Goal: Information Seeking & Learning: Learn about a topic

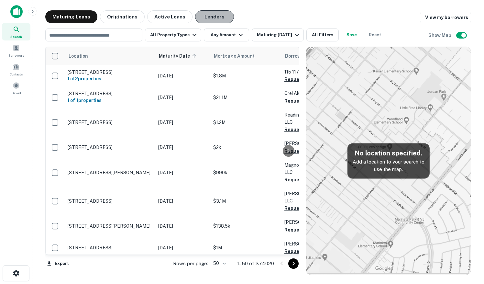
click at [199, 18] on button "Lenders" at bounding box center [214, 16] width 39 height 13
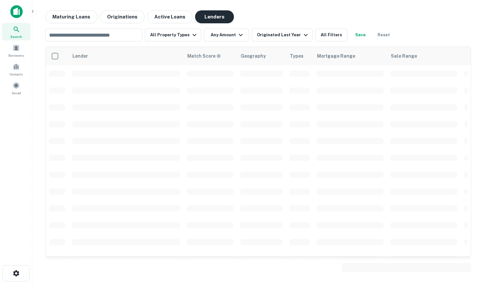
click at [201, 15] on button "Lenders" at bounding box center [214, 16] width 39 height 13
click at [185, 34] on button "All Property Types" at bounding box center [173, 34] width 56 height 13
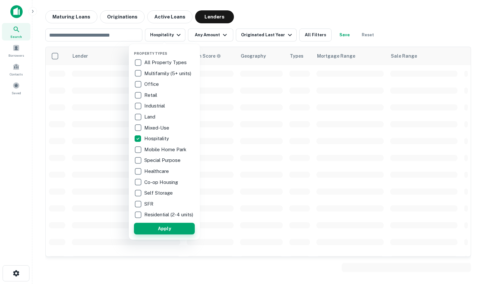
click at [168, 231] on button "Apply" at bounding box center [164, 229] width 61 height 12
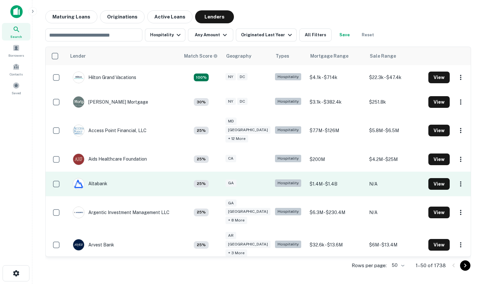
click at [109, 175] on td "Altabank" at bounding box center [90, 184] width 41 height 18
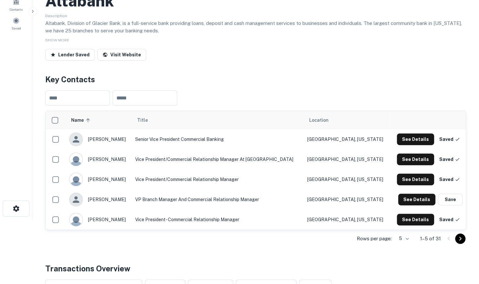
scroll to position [97, 0]
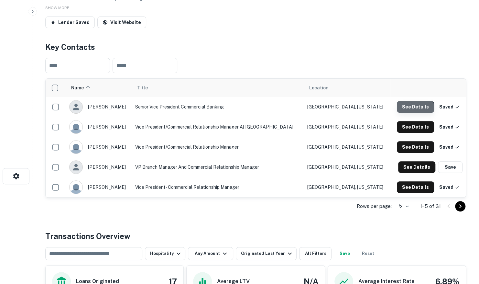
click at [416, 107] on button "See Details" at bounding box center [415, 107] width 37 height 12
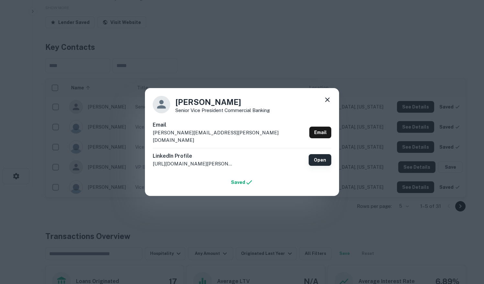
click at [321, 155] on link "Open" at bounding box center [320, 160] width 23 height 12
click at [326, 102] on icon at bounding box center [328, 100] width 8 height 8
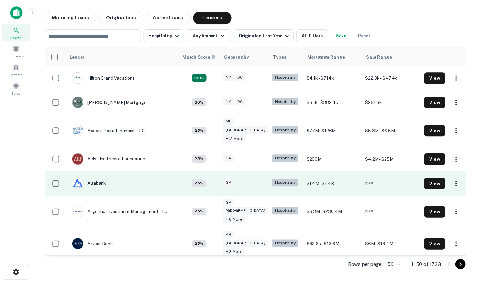
scroll to position [97, 0]
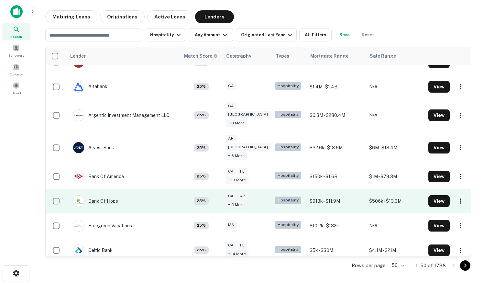
click at [109, 195] on div "Bank Of Hope" at bounding box center [95, 201] width 45 height 12
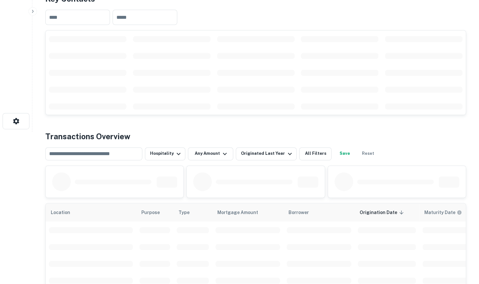
scroll to position [162, 0]
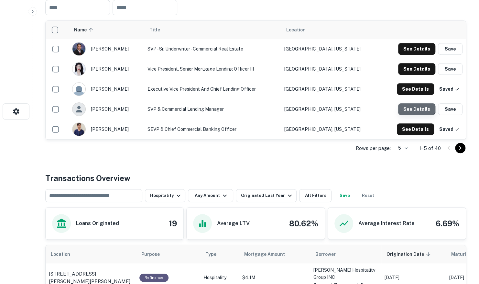
click at [416, 55] on button "See Details" at bounding box center [417, 49] width 37 height 12
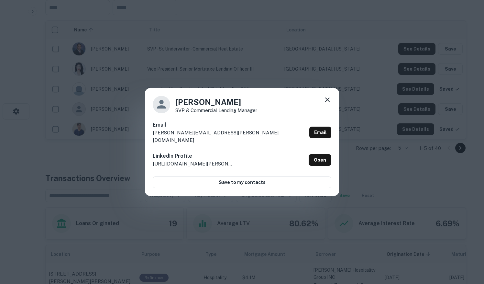
click at [328, 102] on icon at bounding box center [328, 100] width 8 height 8
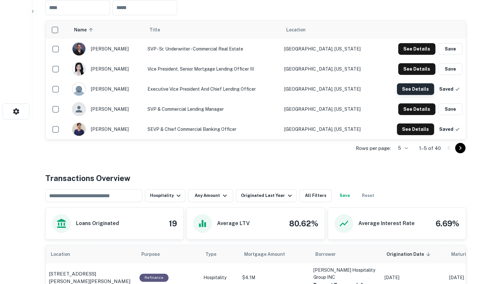
click at [425, 55] on button "See Details" at bounding box center [417, 49] width 37 height 12
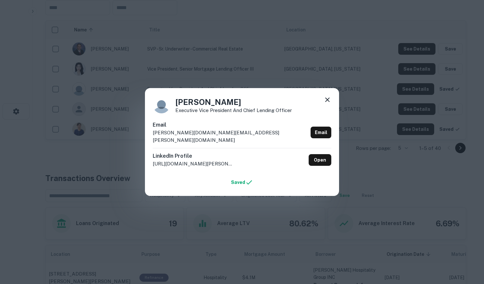
click at [328, 102] on icon at bounding box center [327, 99] width 5 height 5
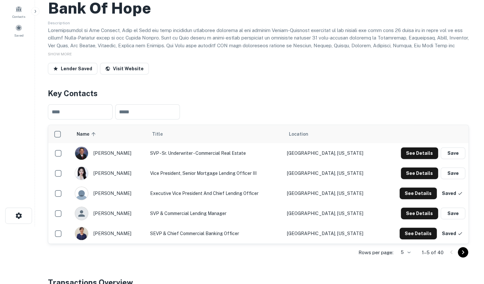
scroll to position [0, 0]
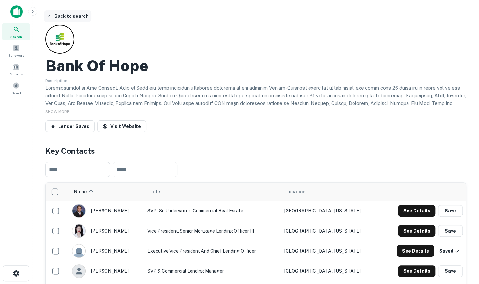
click at [62, 16] on button "Back to search" at bounding box center [67, 16] width 47 height 12
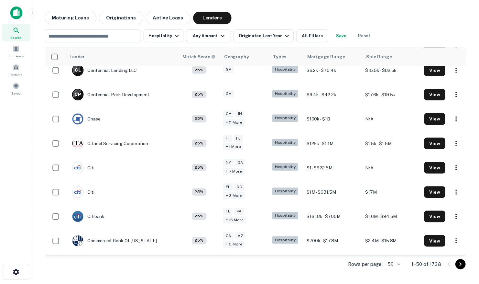
scroll to position [388, 0]
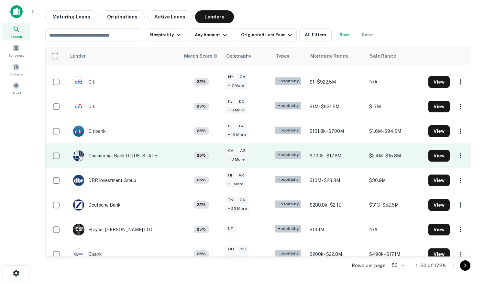
click at [121, 150] on div "Commercial Bank Of California" at bounding box center [116, 156] width 86 height 12
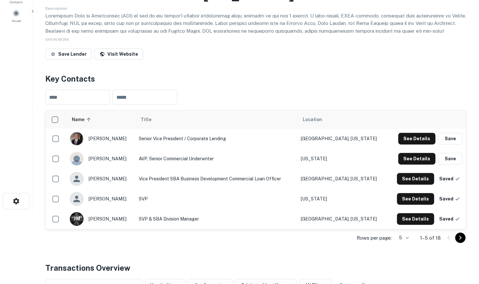
scroll to position [97, 0]
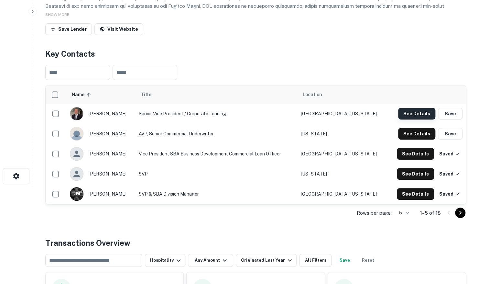
click at [408, 112] on button "See Details" at bounding box center [417, 114] width 37 height 12
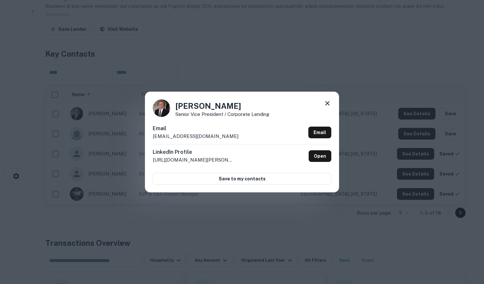
click at [325, 104] on icon at bounding box center [328, 103] width 8 height 8
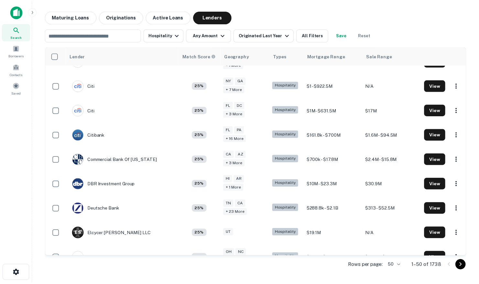
scroll to position [388, 0]
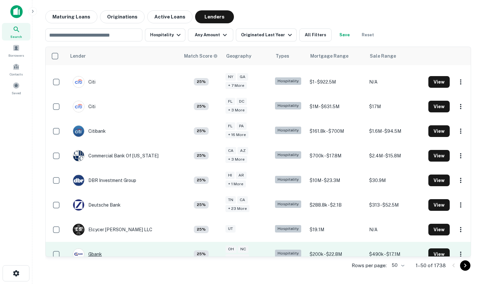
click at [93, 248] on div "Gbank" at bounding box center [87, 254] width 29 height 12
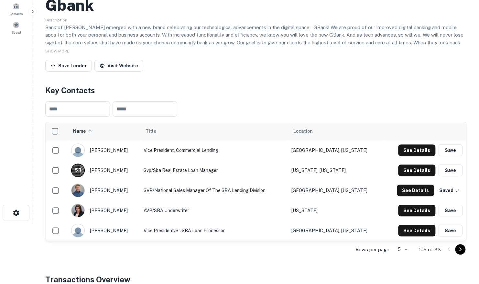
scroll to position [65, 0]
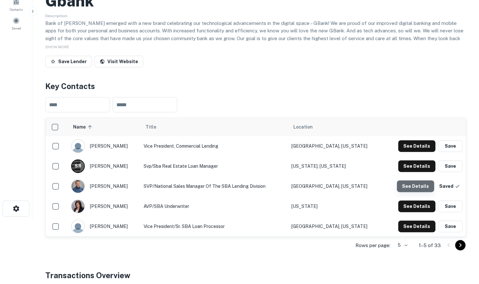
click at [424, 152] on button "See Details" at bounding box center [417, 146] width 37 height 12
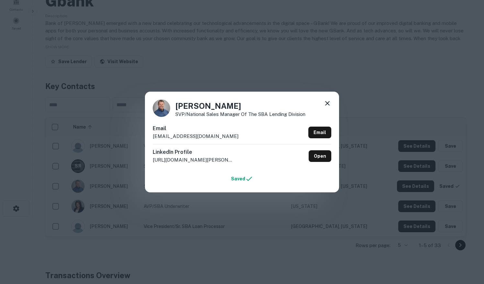
click at [326, 102] on icon at bounding box center [327, 103] width 5 height 5
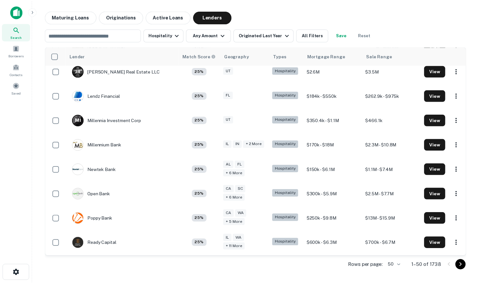
scroll to position [745, 0]
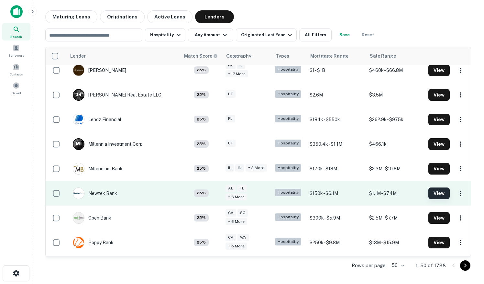
click at [434, 187] on button "View" at bounding box center [439, 193] width 21 height 12
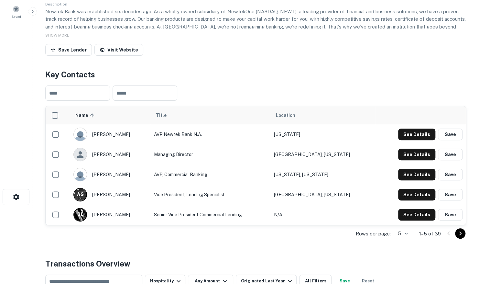
scroll to position [97, 0]
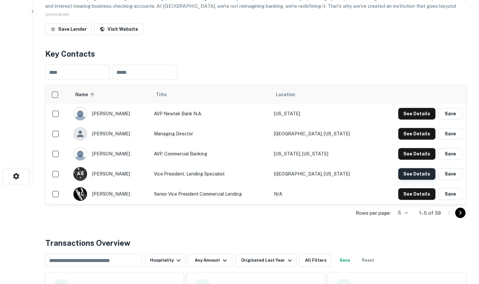
click at [412, 119] on button "See Details" at bounding box center [417, 114] width 37 height 12
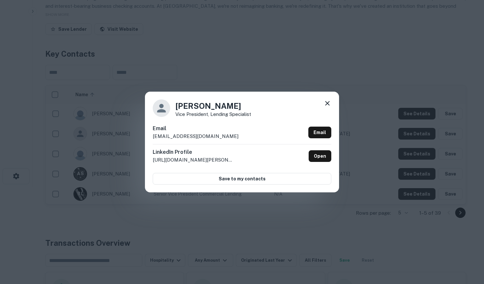
click at [328, 102] on icon at bounding box center [328, 103] width 8 height 8
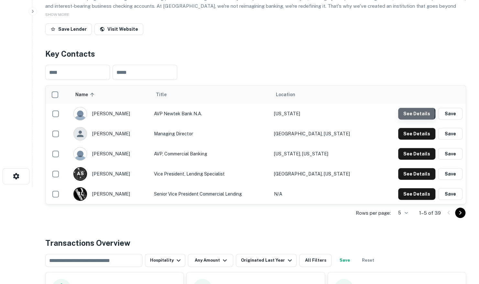
click at [410, 113] on button "See Details" at bounding box center [417, 114] width 37 height 12
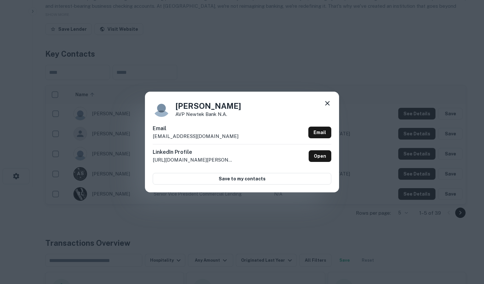
click at [330, 104] on icon at bounding box center [328, 103] width 8 height 8
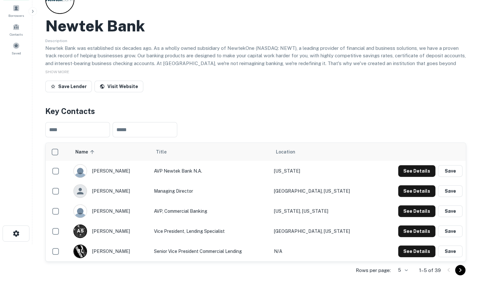
scroll to position [0, 0]
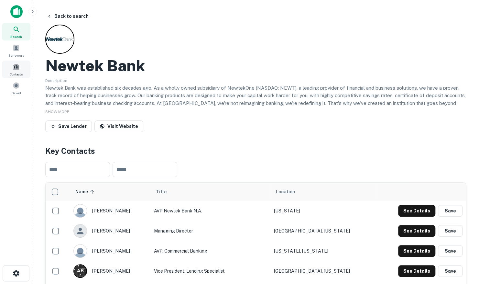
click at [17, 66] on span at bounding box center [16, 66] width 7 height 7
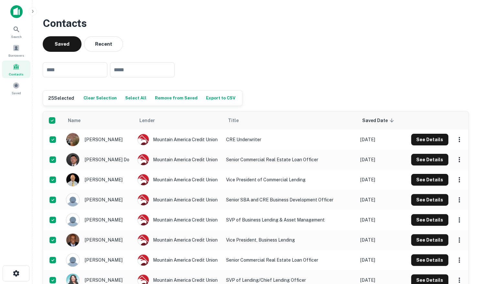
click at [206, 97] on button "Export to CSV" at bounding box center [221, 98] width 33 height 10
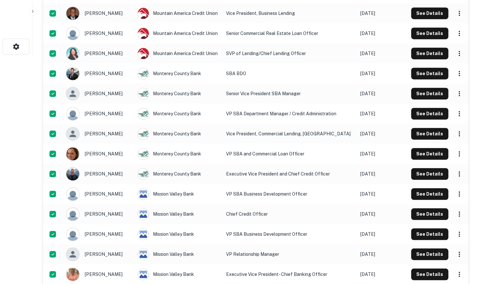
scroll to position [370, 0]
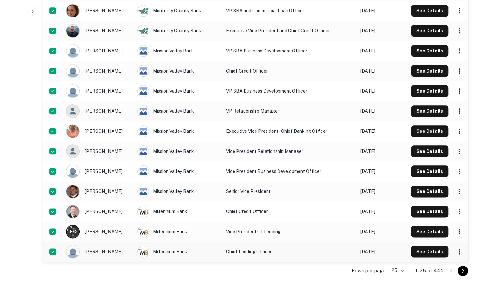
click at [164, 251] on div "Millennium Bank" at bounding box center [179, 252] width 82 height 12
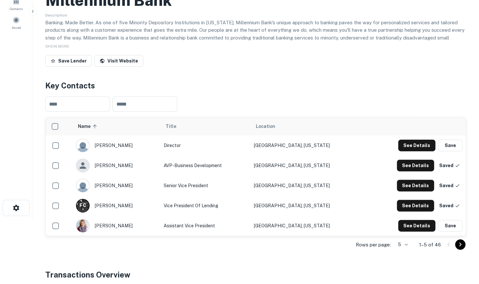
scroll to position [97, 0]
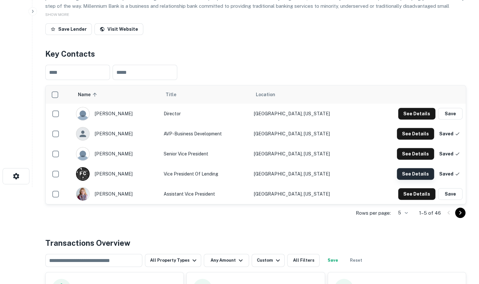
click at [426, 119] on button "See Details" at bounding box center [417, 114] width 37 height 12
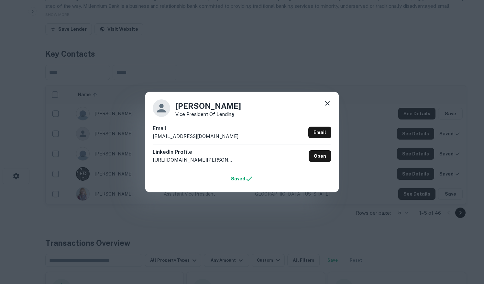
click at [326, 105] on icon at bounding box center [327, 103] width 5 height 5
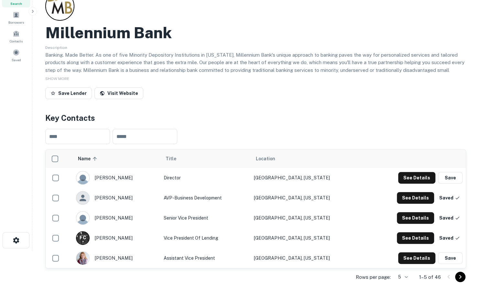
scroll to position [32, 0]
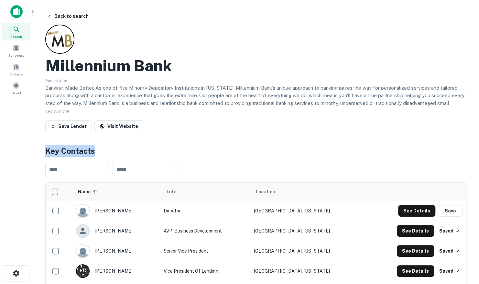
scroll to position [65, 0]
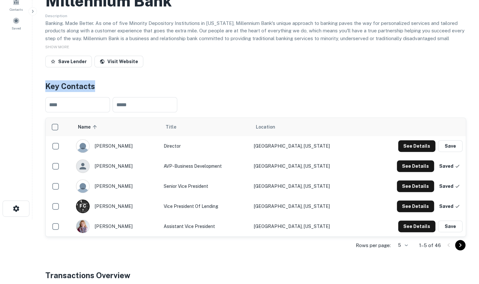
click at [407, 219] on body "Search Borrowers Contacts Saved Back to search Millennium Bank Description Bank…" at bounding box center [239, 77] width 479 height 284
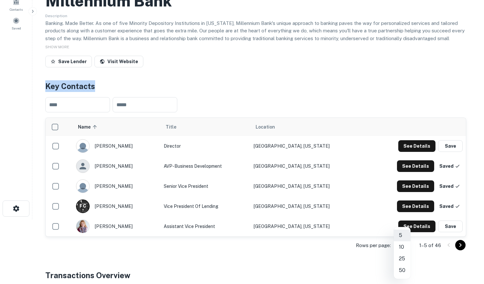
click at [403, 259] on li "25" at bounding box center [402, 259] width 17 height 12
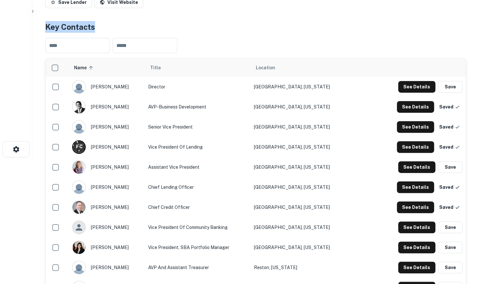
scroll to position [129, 0]
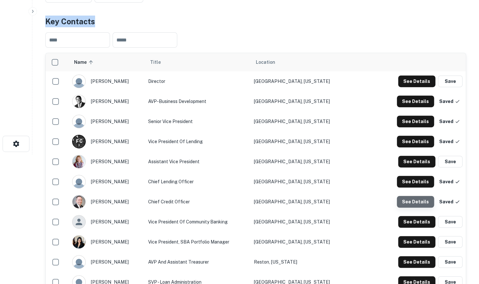
click at [426, 87] on button "See Details" at bounding box center [417, 81] width 37 height 12
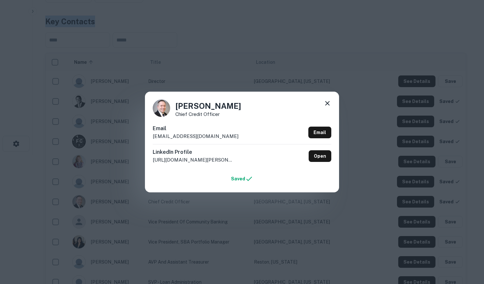
click at [328, 104] on icon at bounding box center [327, 103] width 5 height 5
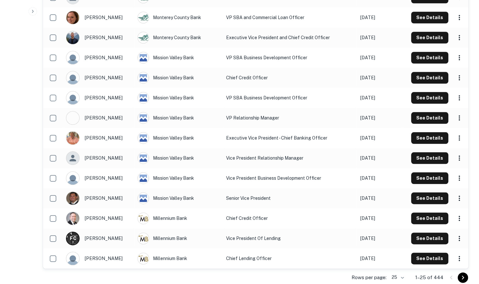
scroll to position [349, 0]
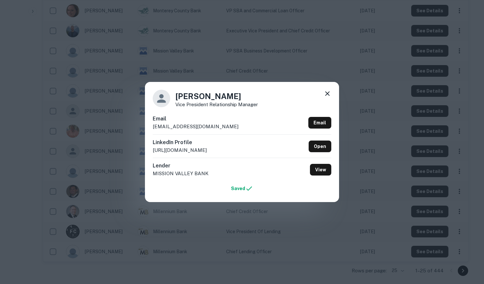
click at [329, 94] on icon at bounding box center [328, 94] width 8 height 8
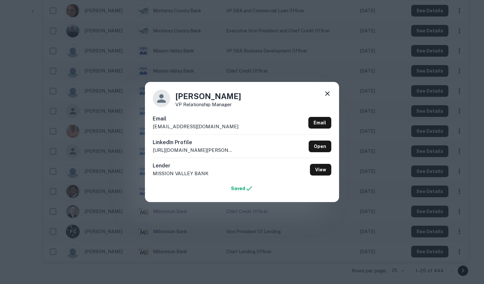
click at [328, 95] on icon at bounding box center [327, 93] width 5 height 5
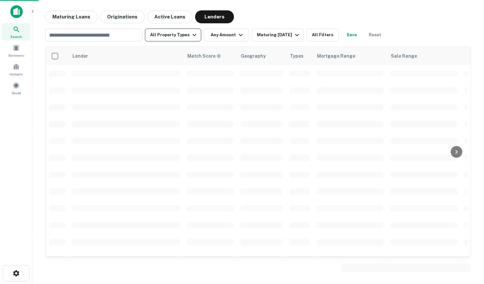
click at [177, 36] on button "All Property Types" at bounding box center [173, 34] width 56 height 13
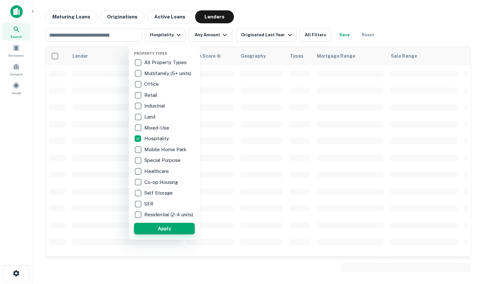
click at [168, 234] on button "Apply" at bounding box center [164, 229] width 61 height 12
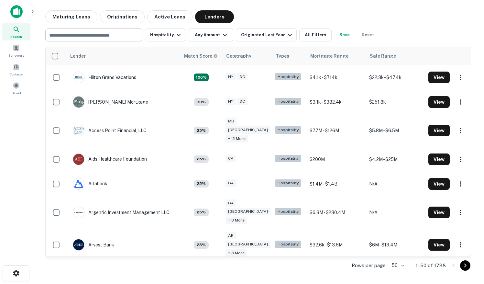
click at [84, 36] on input "text" at bounding box center [93, 34] width 92 height 9
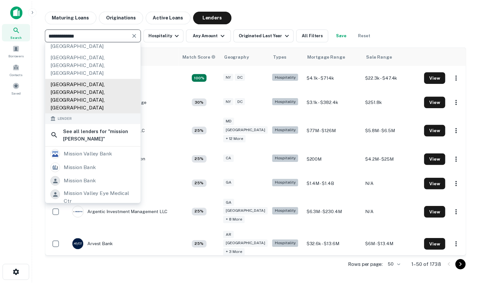
scroll to position [136, 0]
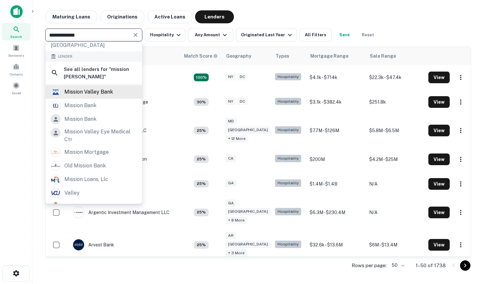
type input "**********"
click at [95, 87] on div "mission valley bank" at bounding box center [88, 92] width 49 height 10
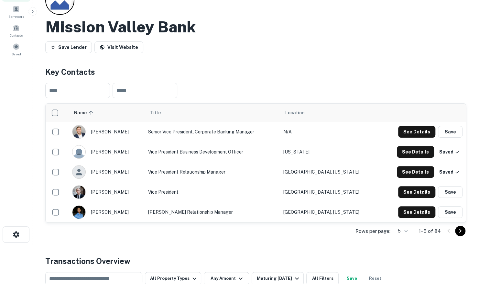
scroll to position [97, 0]
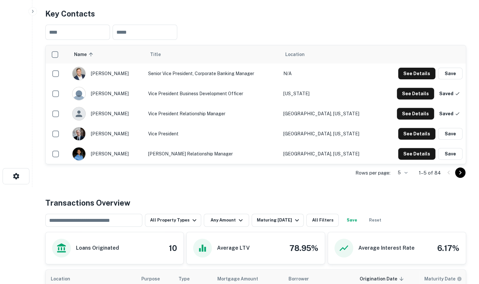
click at [399, 172] on body "Search Borrowers Contacts Saved Back to search Mission Valley Bank Save Lender …" at bounding box center [239, 45] width 479 height 284
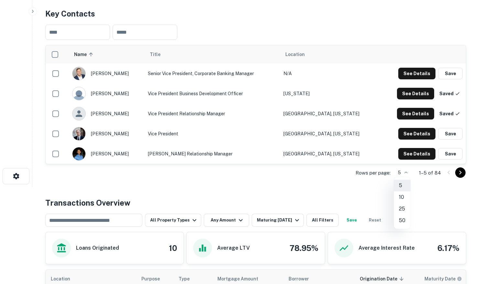
click at [401, 222] on li "50" at bounding box center [402, 221] width 17 height 12
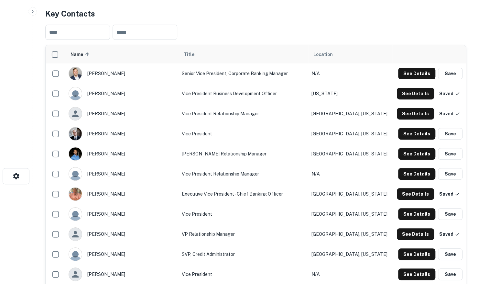
click at [82, 56] on span "Name sorted ascending" at bounding box center [81, 55] width 21 height 8
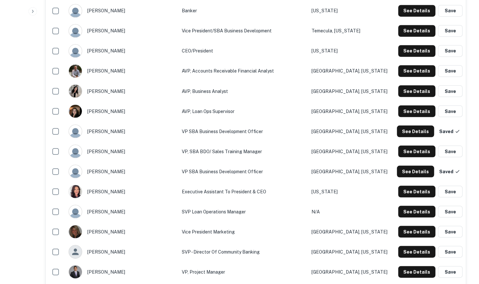
scroll to position [583, 0]
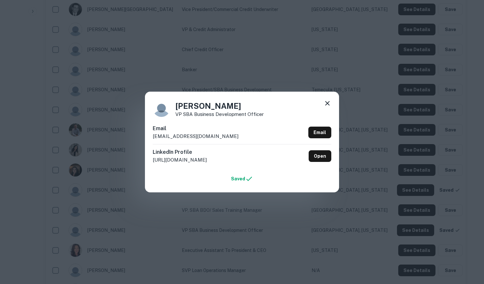
click at [330, 104] on icon at bounding box center [328, 103] width 8 height 8
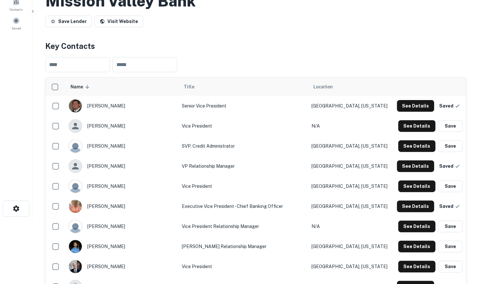
scroll to position [97, 0]
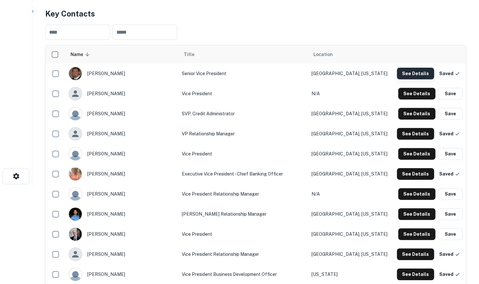
click at [426, 73] on button "See Details" at bounding box center [415, 74] width 37 height 12
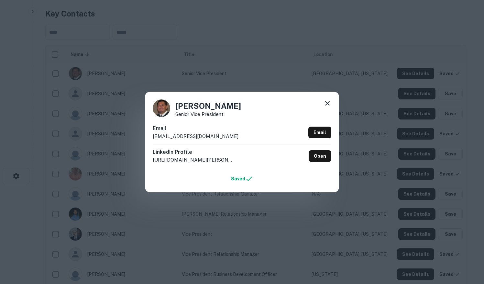
click at [328, 102] on icon at bounding box center [328, 103] width 8 height 8
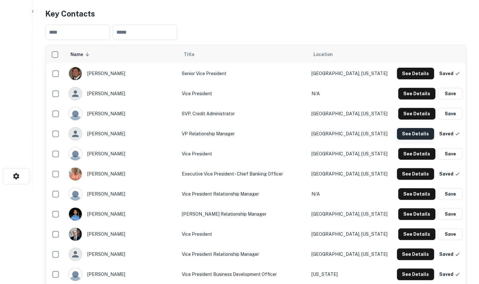
click at [415, 79] on button "See Details" at bounding box center [415, 74] width 37 height 12
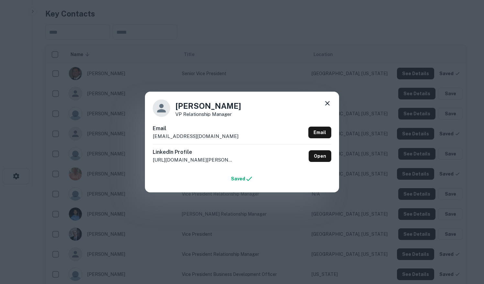
click at [328, 103] on icon at bounding box center [327, 103] width 5 height 5
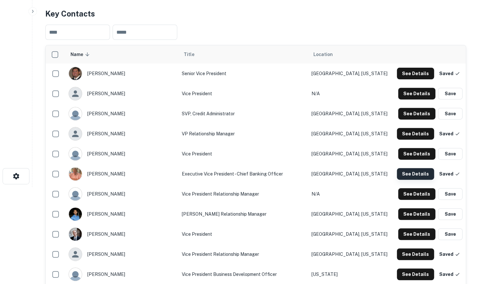
click at [410, 79] on button "See Details" at bounding box center [415, 74] width 37 height 12
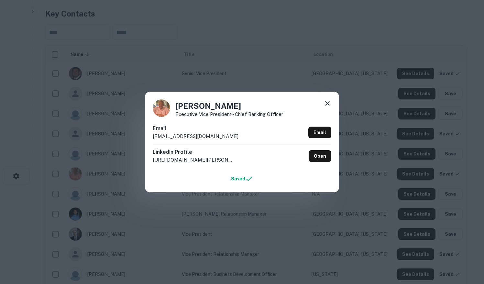
click at [327, 101] on icon at bounding box center [328, 103] width 8 height 8
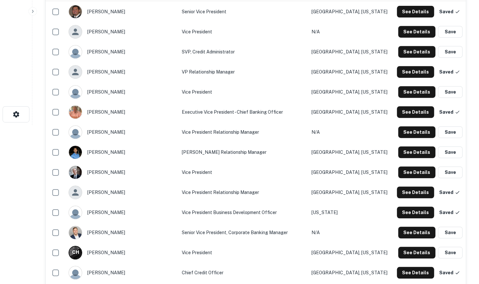
scroll to position [194, 0]
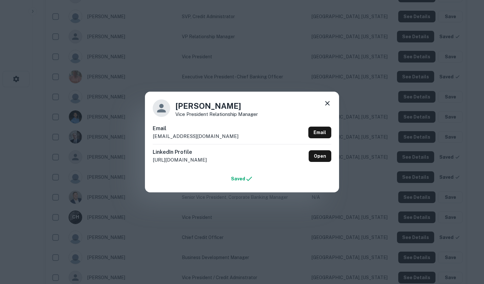
click at [328, 102] on icon at bounding box center [328, 103] width 8 height 8
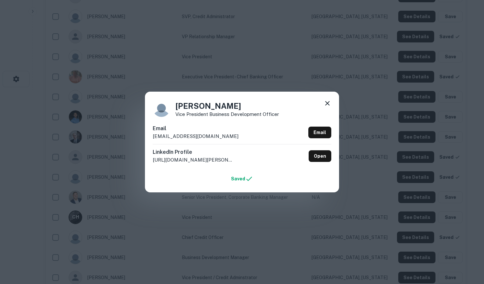
click at [326, 104] on icon at bounding box center [328, 103] width 8 height 8
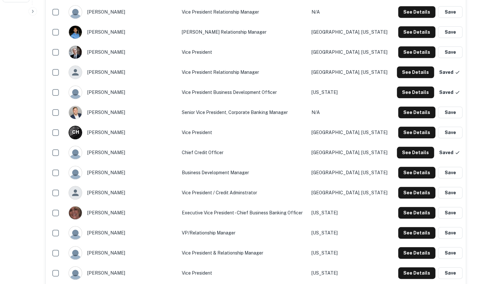
scroll to position [291, 0]
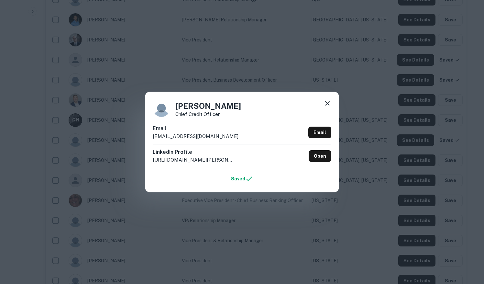
click at [325, 102] on icon at bounding box center [328, 103] width 8 height 8
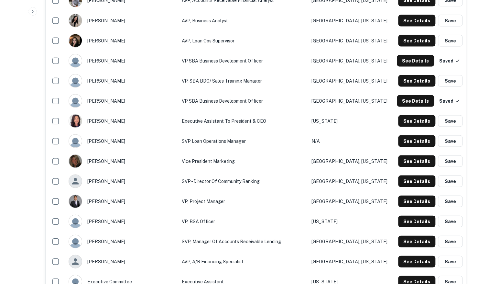
scroll to position [680, 0]
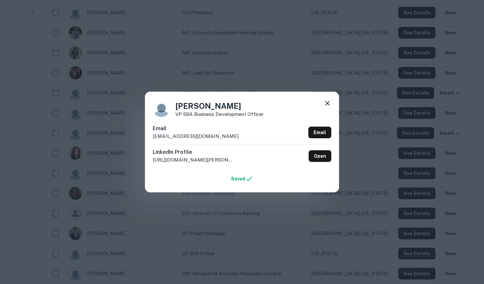
click at [328, 102] on icon at bounding box center [328, 103] width 8 height 8
